Goal: Task Accomplishment & Management: Use online tool/utility

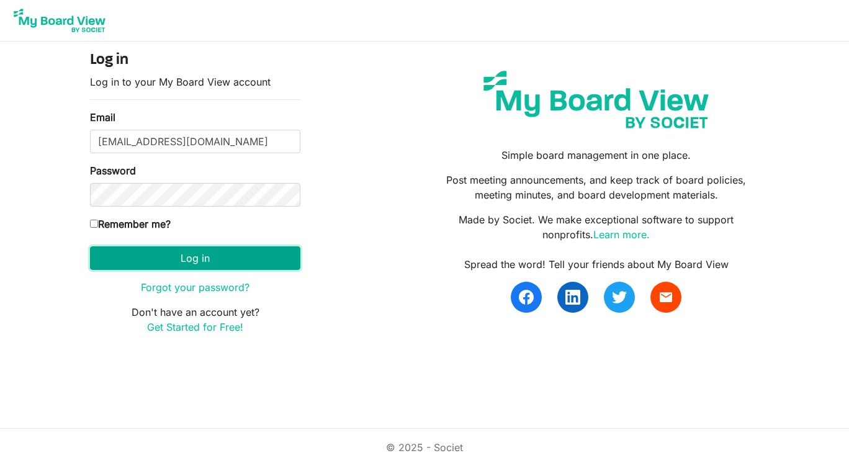
click at [189, 262] on button "Log in" at bounding box center [195, 259] width 210 height 24
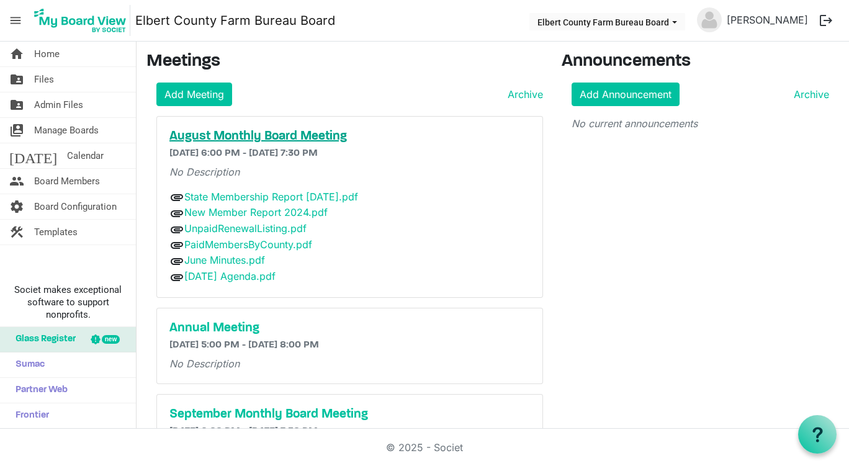
click at [253, 137] on h5 "August Monthly Board Meeting" at bounding box center [350, 136] width 361 height 15
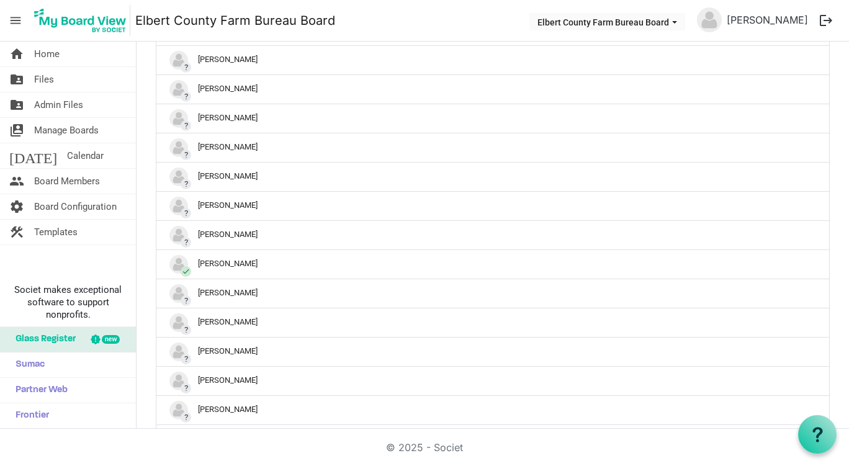
scroll to position [497, 0]
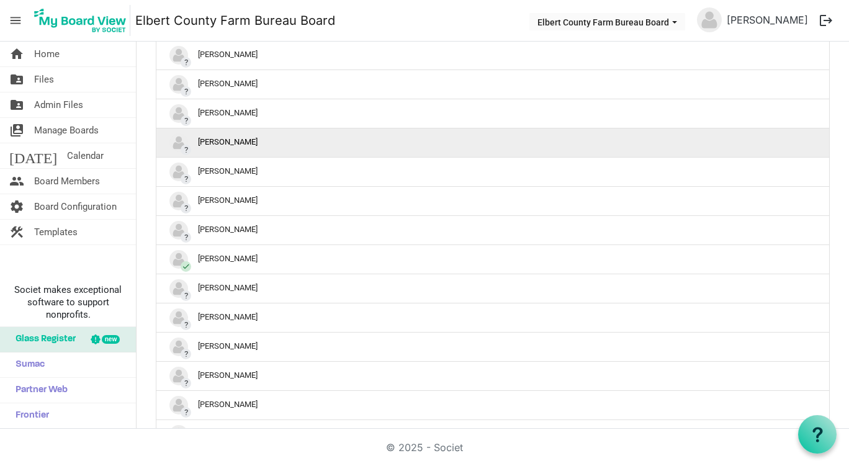
click at [201, 148] on div "? Jeff Thomas" at bounding box center [493, 143] width 647 height 19
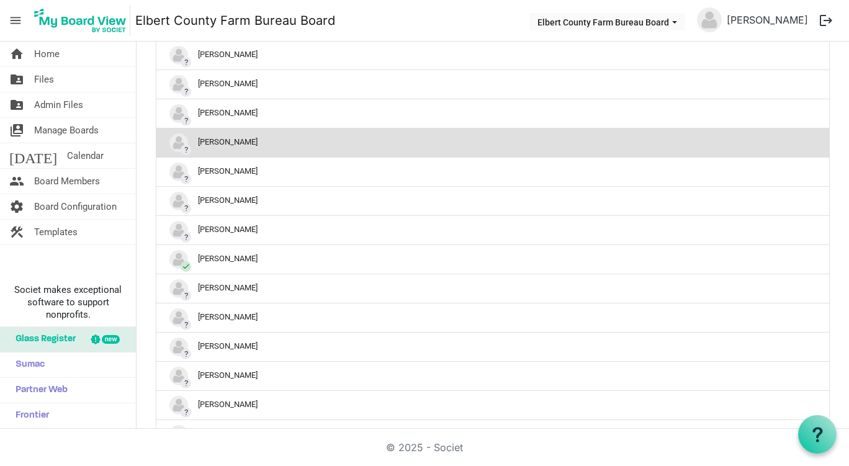
click at [176, 145] on img "?Jeff Thomas is template cell column header" at bounding box center [179, 143] width 19 height 19
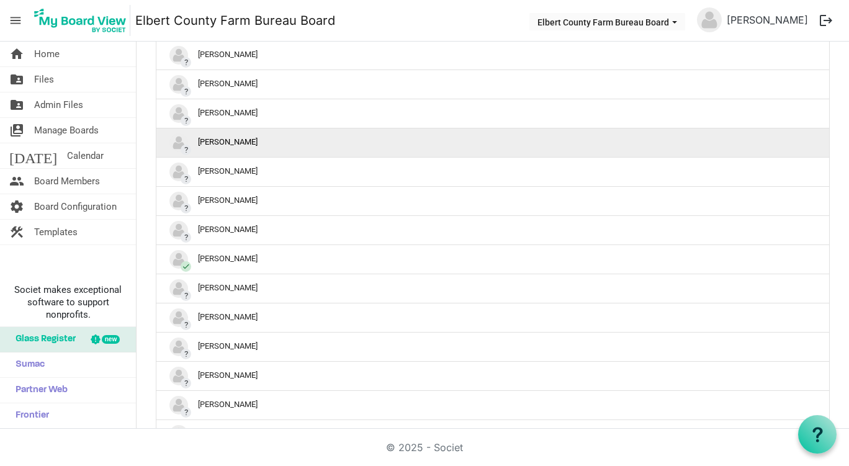
click at [212, 146] on div "? Jeff Thomas" at bounding box center [493, 143] width 647 height 19
click at [180, 147] on img "?Jeff Thomas is template cell column header" at bounding box center [179, 143] width 19 height 19
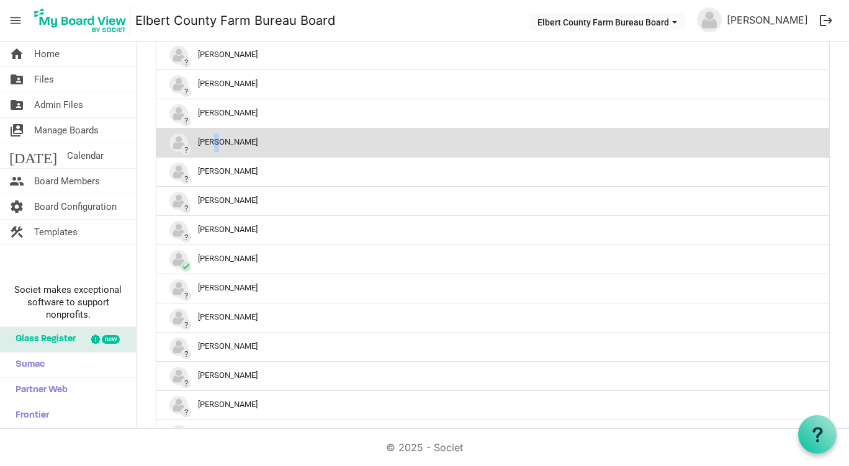
click at [180, 147] on img "?Jeff Thomas is template cell column header" at bounding box center [179, 143] width 19 height 19
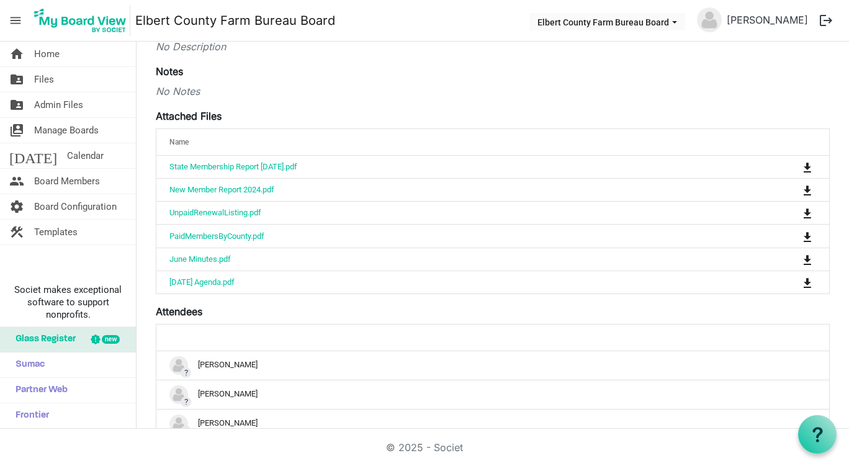
scroll to position [310, 0]
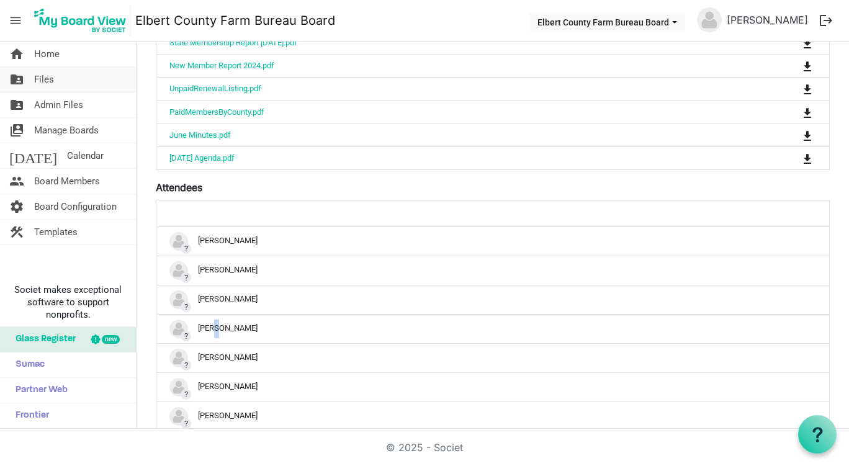
click at [53, 81] on span "Files" at bounding box center [44, 79] width 20 height 25
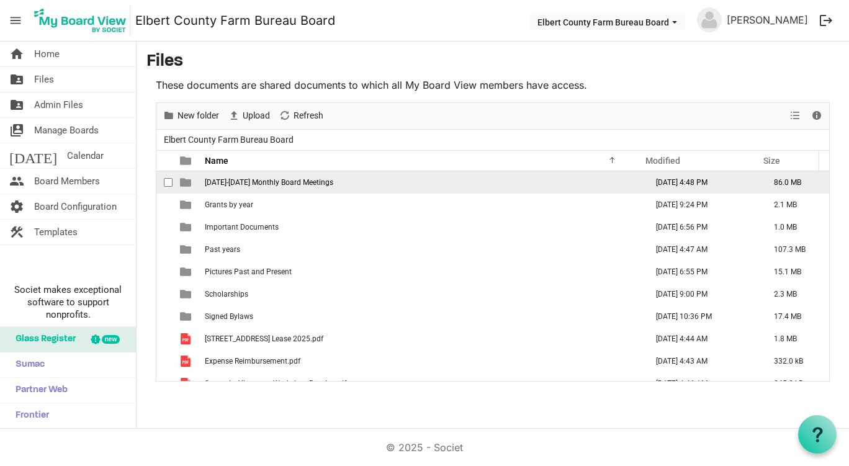
click at [268, 181] on span "[DATE]-[DATE] Monthly Board Meetings" at bounding box center [269, 182] width 129 height 9
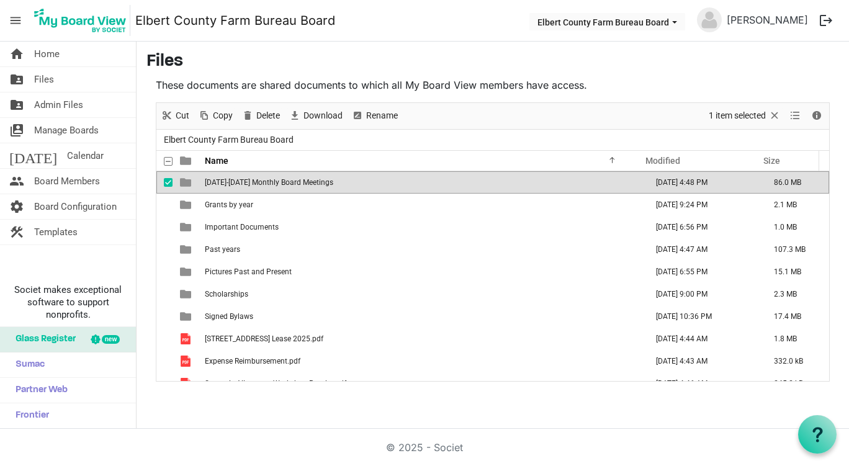
click at [268, 181] on span "[DATE]-[DATE] Monthly Board Meetings" at bounding box center [269, 182] width 129 height 9
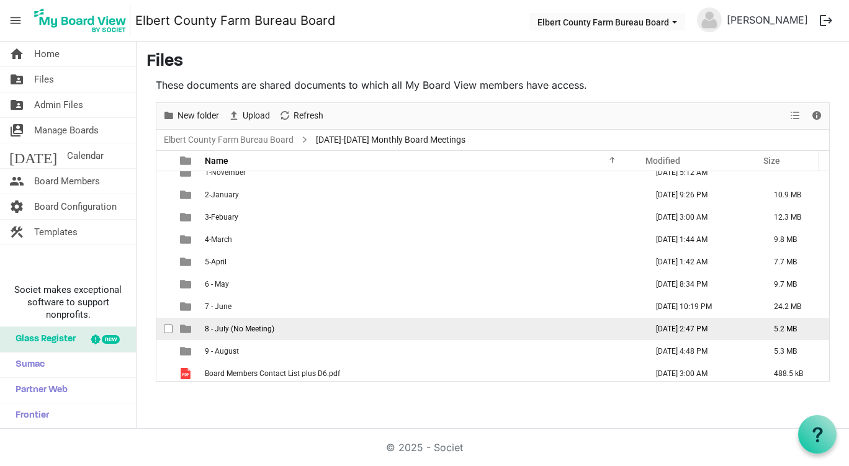
scroll to position [14, 0]
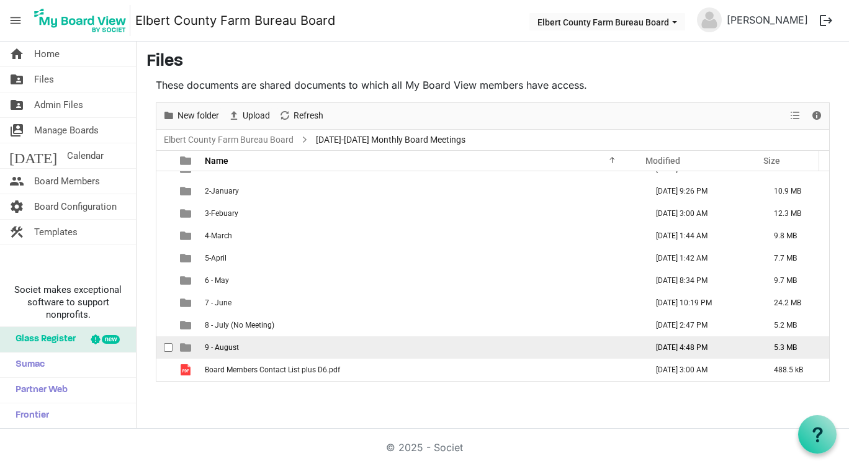
click at [234, 343] on span "9 - August" at bounding box center [222, 347] width 34 height 9
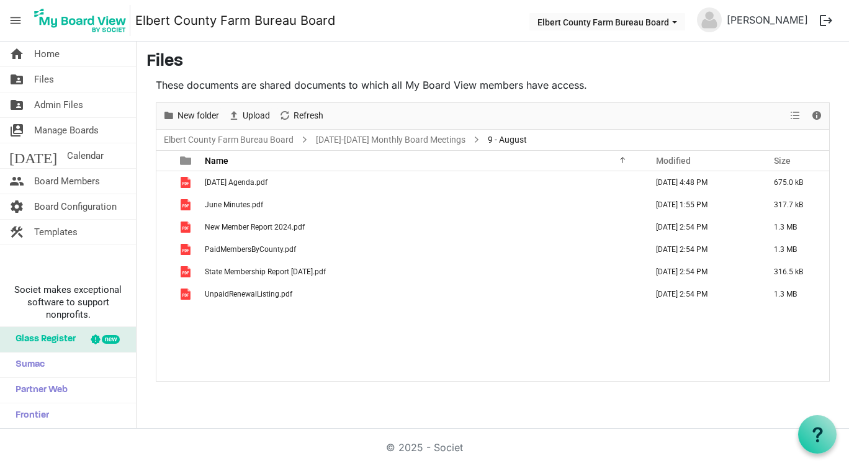
scroll to position [0, 0]
click at [252, 118] on span "Upload" at bounding box center [257, 116] width 30 height 16
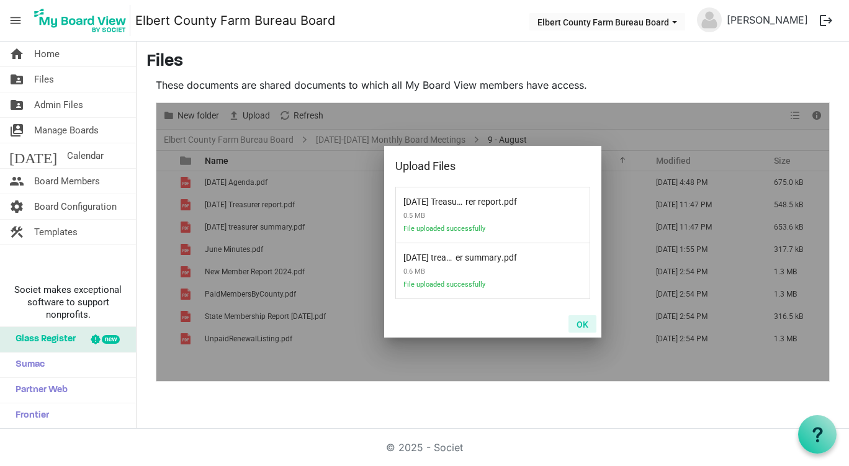
click at [579, 323] on button "OK" at bounding box center [583, 323] width 28 height 17
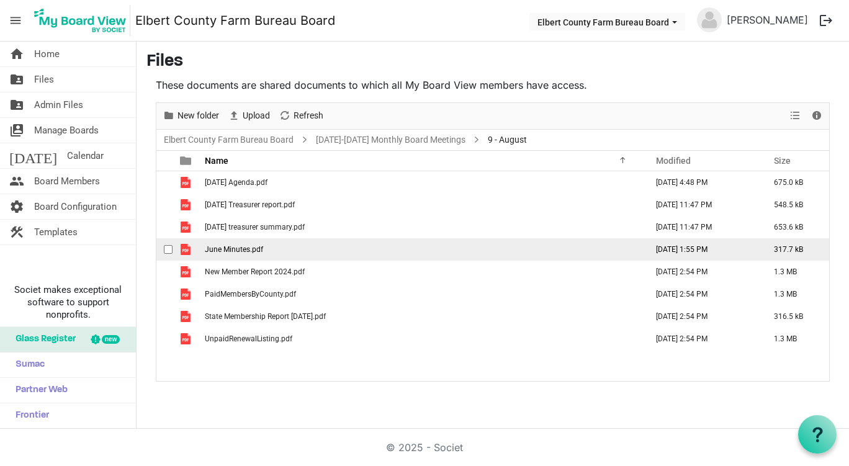
click at [242, 250] on span "June Minutes.pdf" at bounding box center [234, 249] width 58 height 9
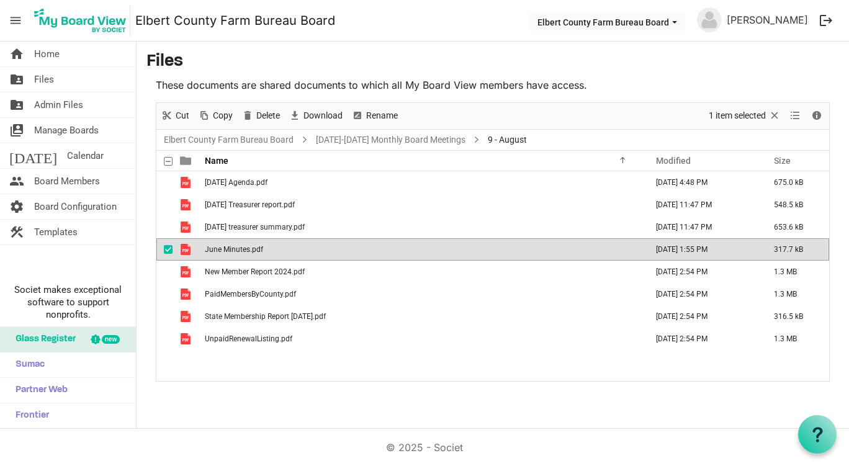
click at [242, 250] on span "June Minutes.pdf" at bounding box center [234, 249] width 58 height 9
